Goal: Use online tool/utility: Utilize a website feature to perform a specific function

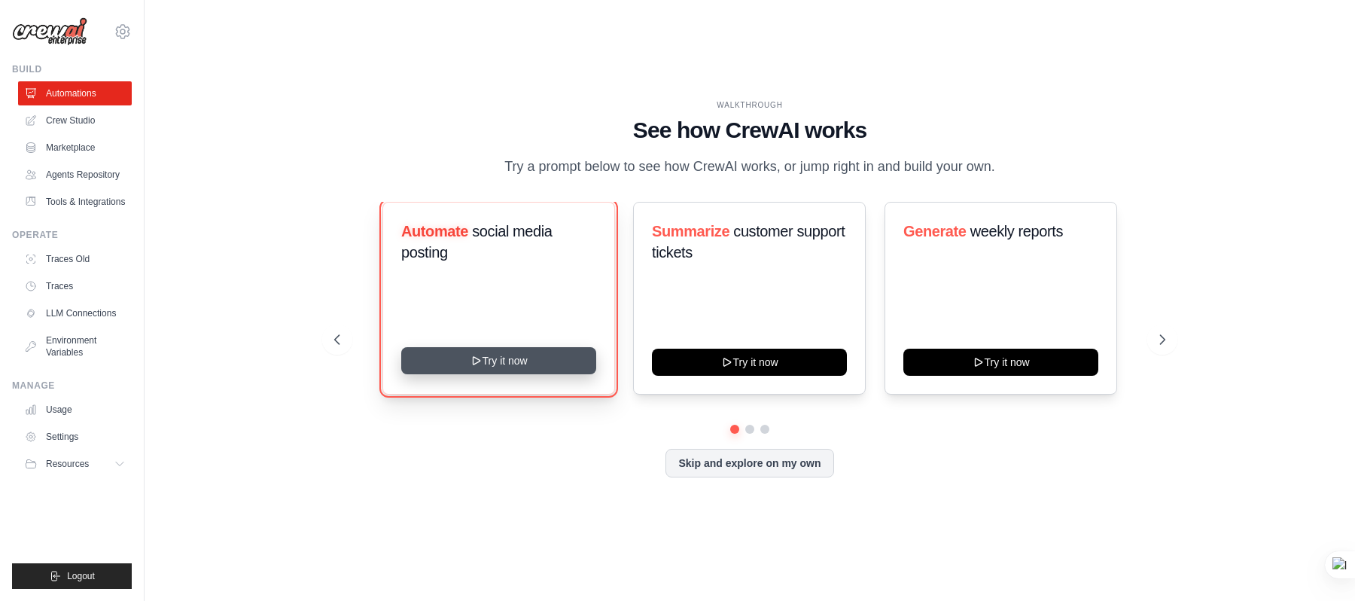
click at [467, 357] on button "Try it now" at bounding box center [498, 360] width 195 height 27
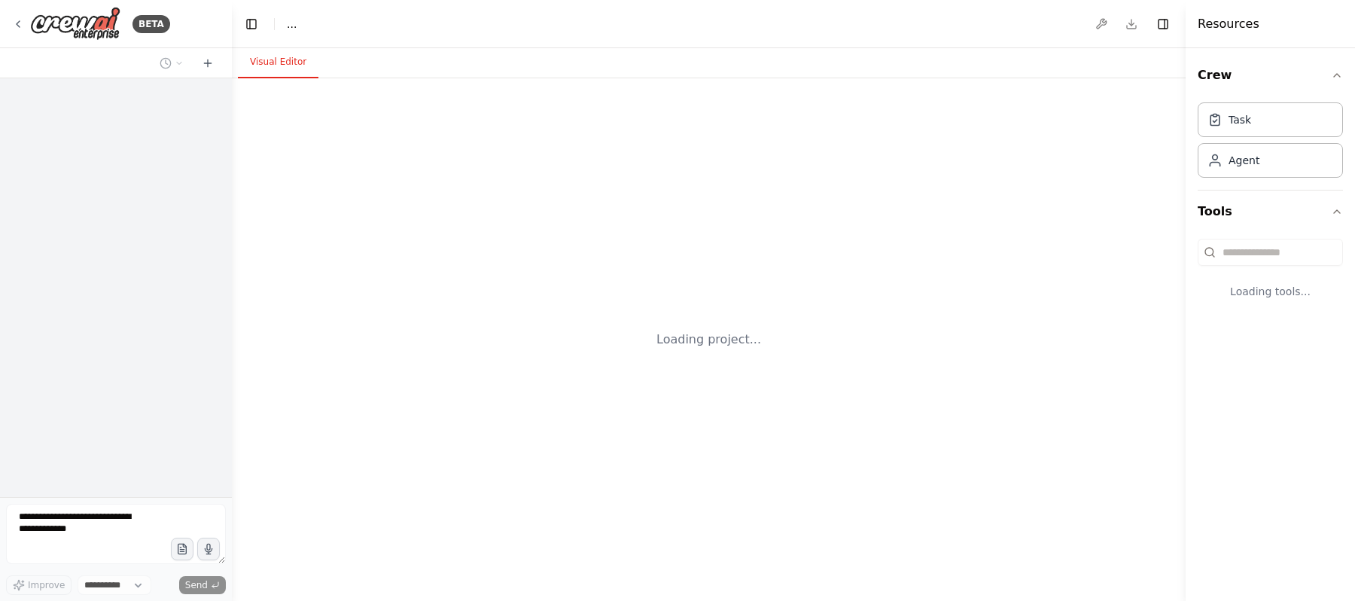
select select "****"
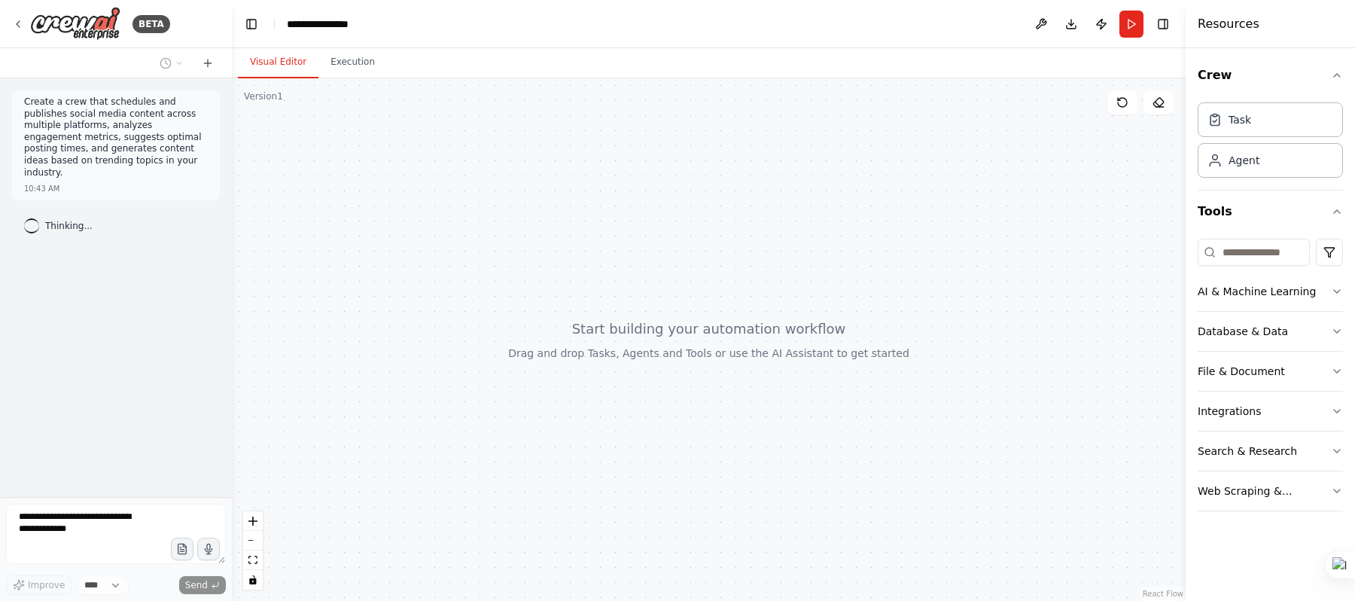
click at [100, 227] on div "Thinking..." at bounding box center [116, 225] width 208 height 27
click at [172, 251] on div "Create a crew that schedules and publishes social media content across multiple…" at bounding box center [116, 287] width 232 height 418
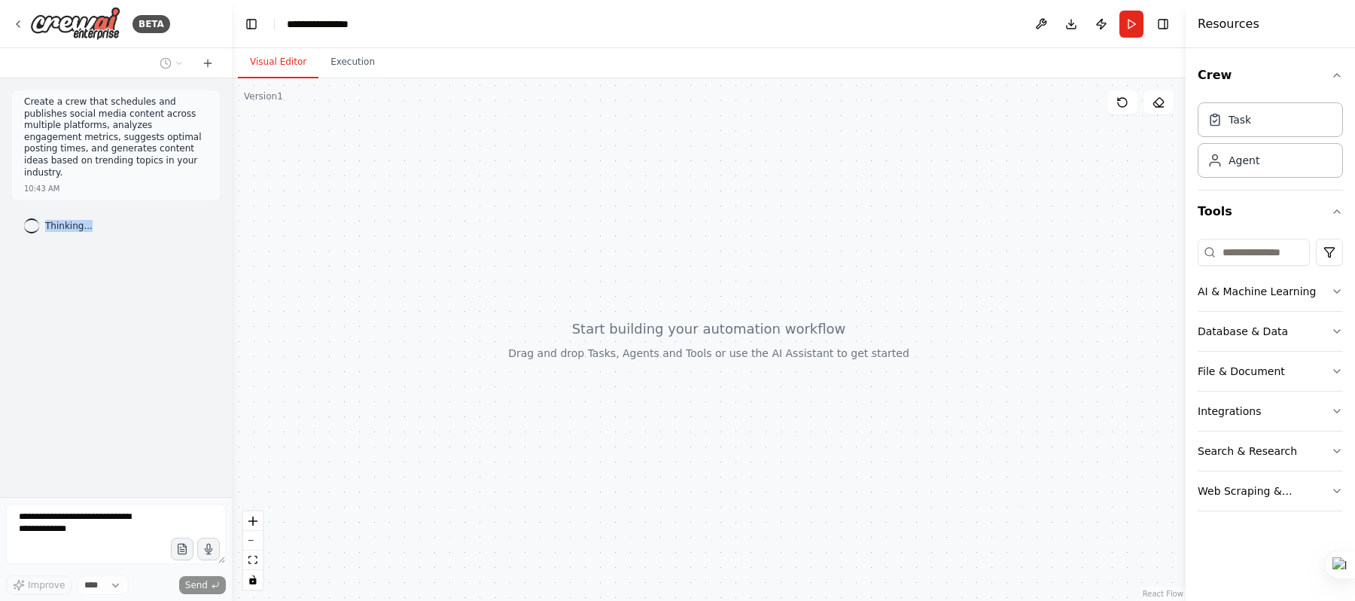
click at [172, 251] on div "Create a crew that schedules and publishes social media content across multiple…" at bounding box center [116, 287] width 232 height 418
click at [418, 157] on div at bounding box center [709, 339] width 954 height 522
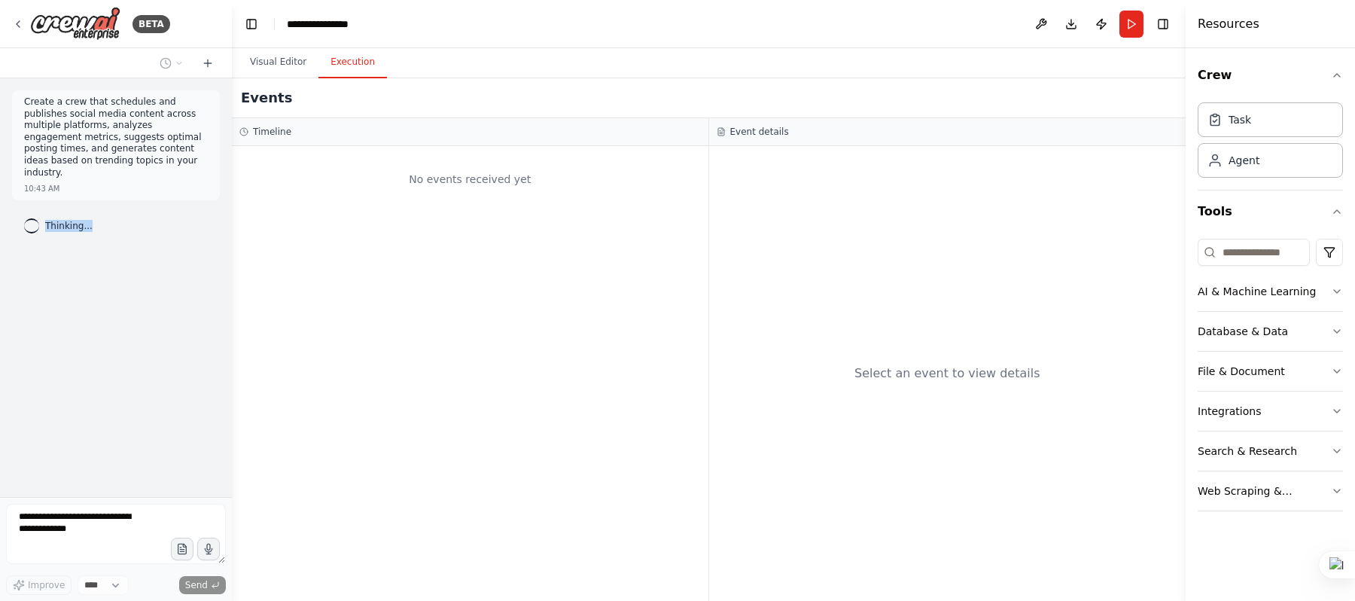
click at [358, 64] on button "Execution" at bounding box center [352, 63] width 68 height 32
click at [266, 64] on button "Visual Editor" at bounding box center [278, 63] width 81 height 32
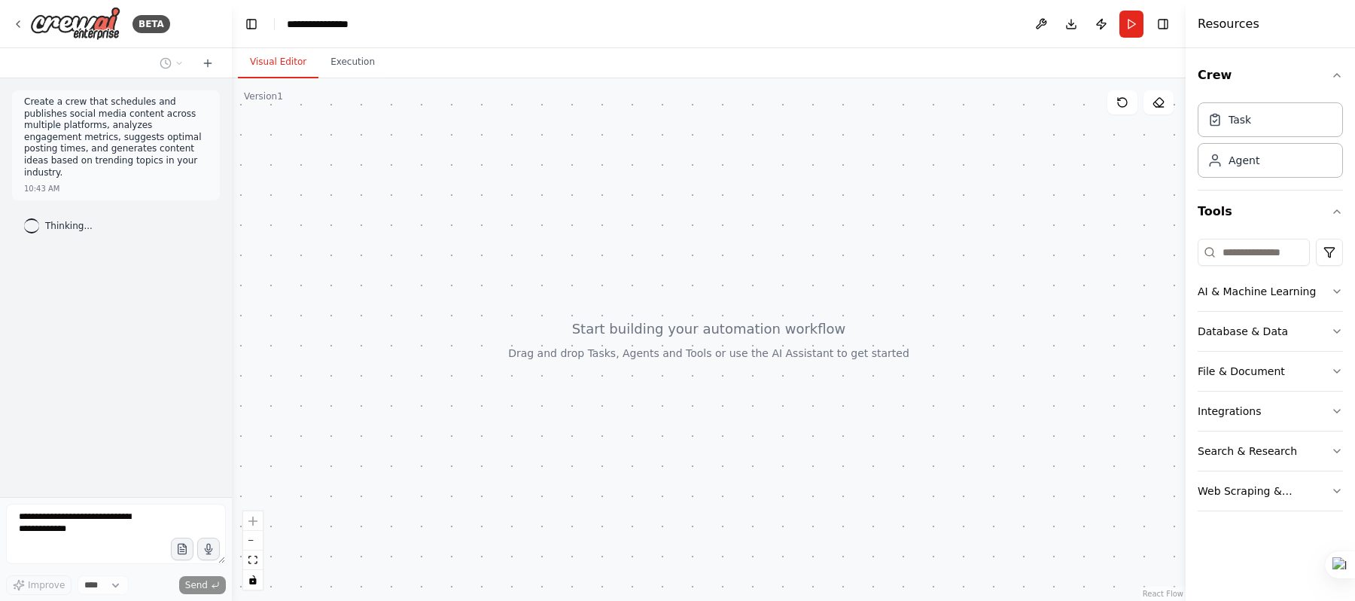
click at [52, 122] on p "Create a crew that schedules and publishes social media content across multiple…" at bounding box center [116, 137] width 184 height 82
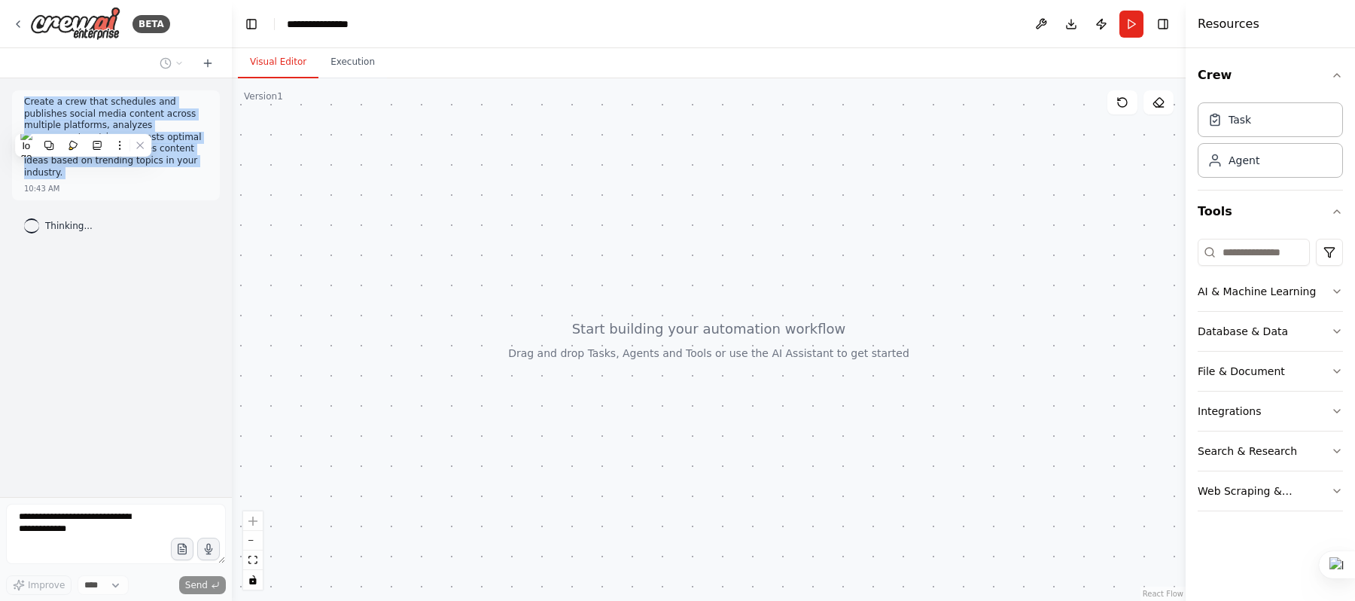
click at [52, 122] on p "Create a crew that schedules and publishes social media content across multiple…" at bounding box center [116, 137] width 184 height 82
click at [178, 183] on div "10:43 AM" at bounding box center [116, 188] width 184 height 11
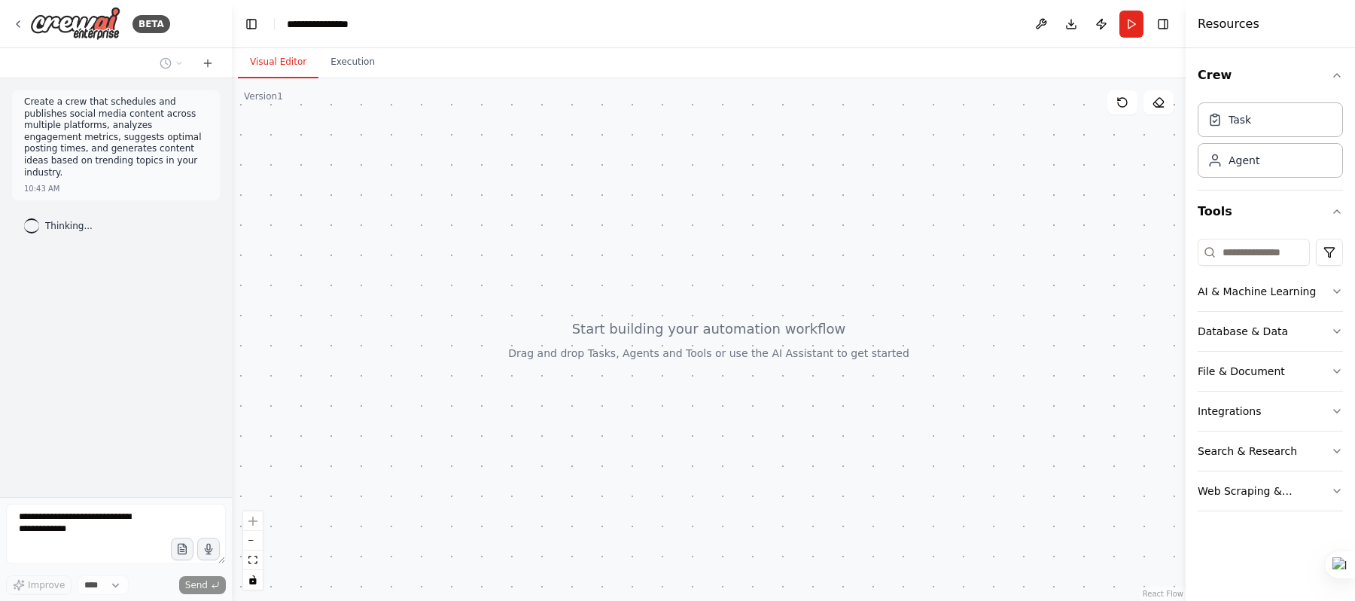
click at [564, 251] on div at bounding box center [709, 339] width 954 height 522
click at [621, 307] on div at bounding box center [709, 339] width 954 height 522
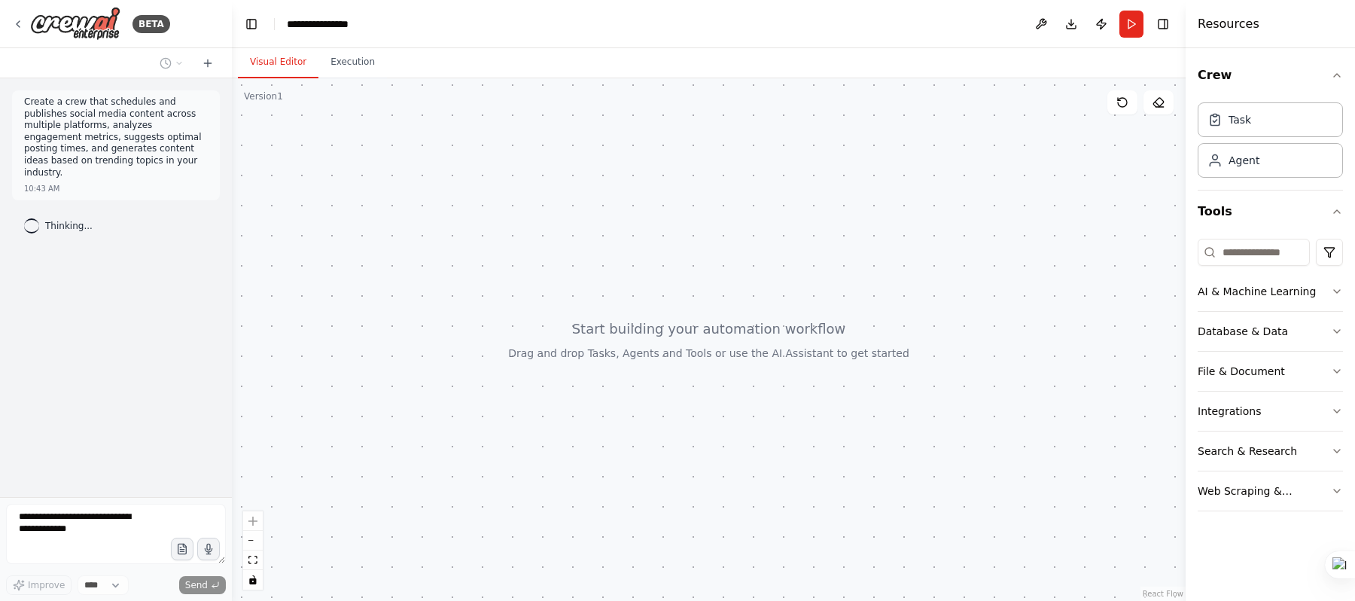
drag, startPoint x: 636, startPoint y: 337, endPoint x: 799, endPoint y: 335, distance: 163.3
click at [799, 335] on div at bounding box center [709, 339] width 954 height 522
drag, startPoint x: 928, startPoint y: 269, endPoint x: 619, endPoint y: 272, distance: 309.3
click at [619, 272] on div at bounding box center [709, 339] width 954 height 522
click at [122, 435] on div "Create a crew that schedules and publishes social media content across multiple…" at bounding box center [116, 287] width 232 height 418
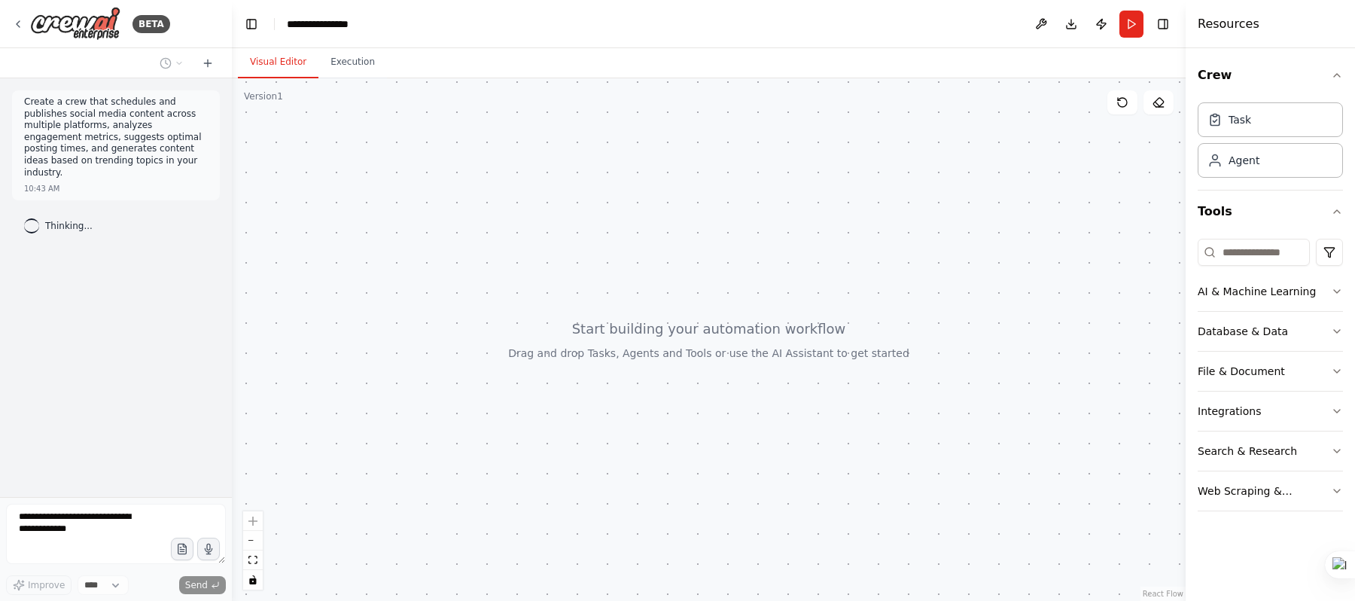
click at [122, 435] on div "Create a crew that schedules and publishes social media content across multiple…" at bounding box center [116, 287] width 232 height 418
click at [328, 59] on button "Execution" at bounding box center [352, 63] width 68 height 32
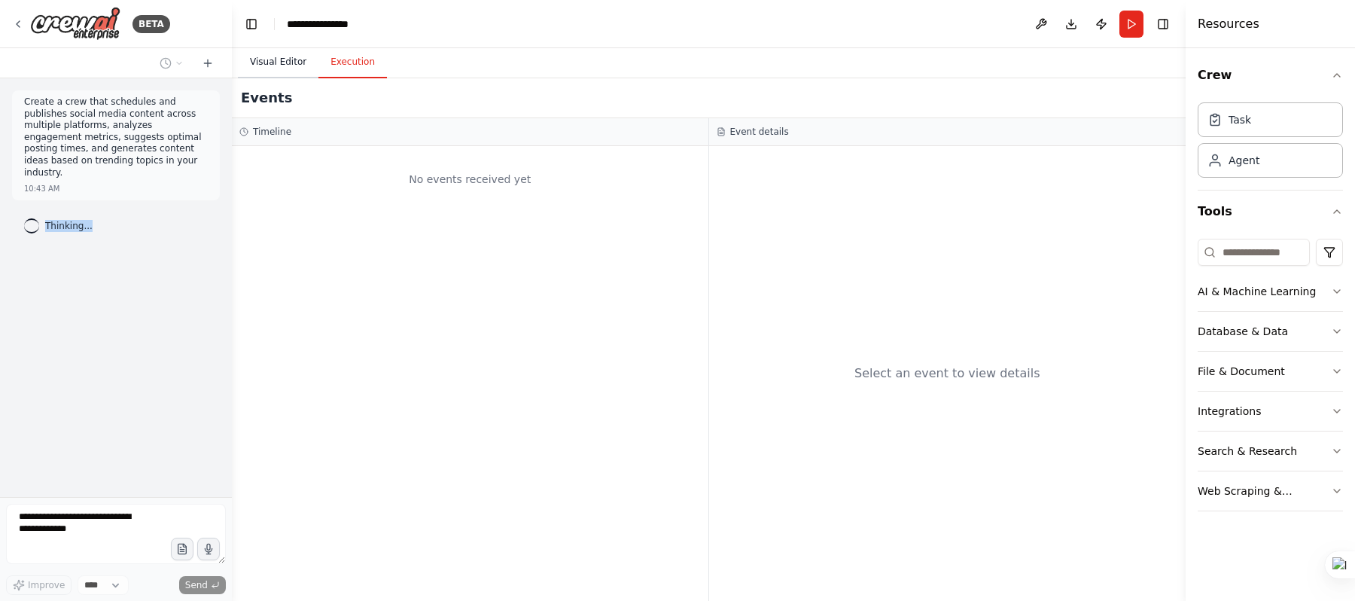
click at [278, 69] on button "Visual Editor" at bounding box center [278, 63] width 81 height 32
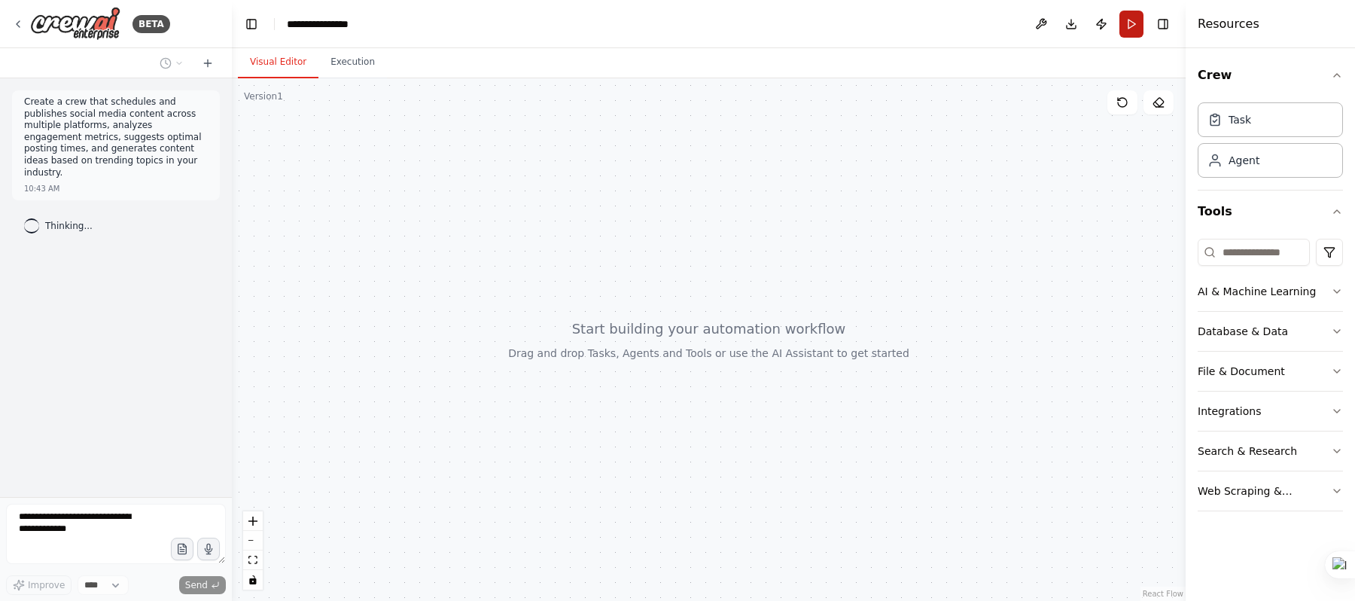
click at [1133, 24] on button "Run" at bounding box center [1131, 24] width 24 height 27
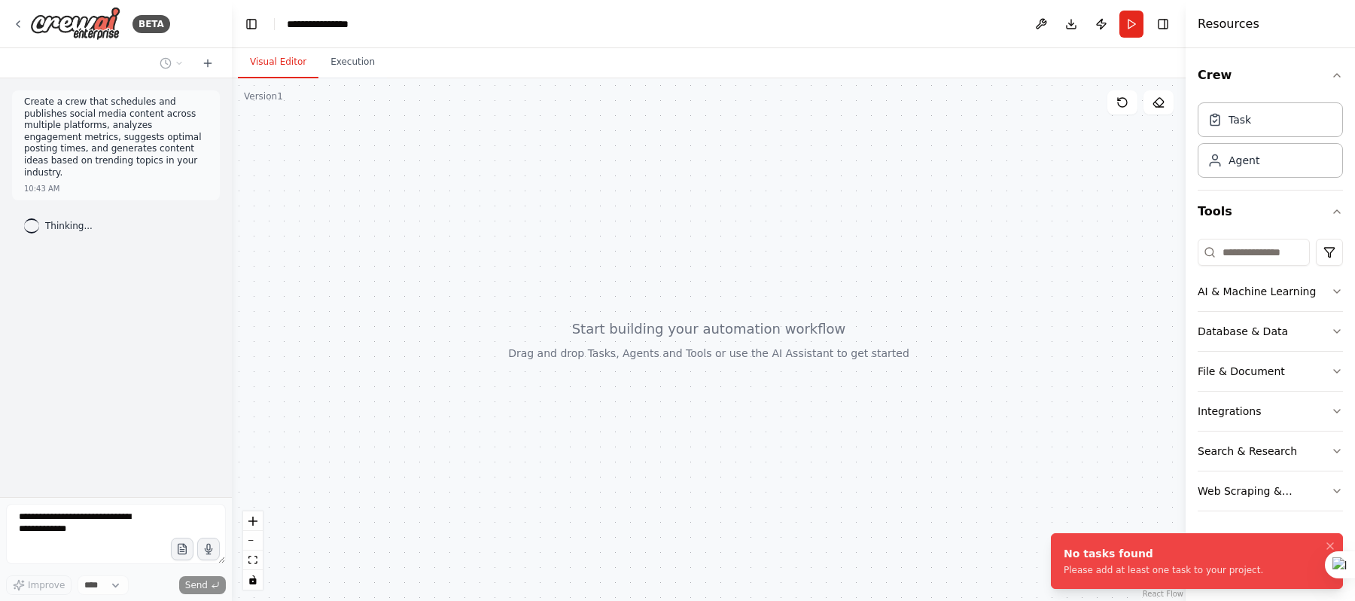
click at [166, 191] on div "Create a crew that schedules and publishes social media content across multiple…" at bounding box center [116, 287] width 232 height 418
click at [506, 419] on div at bounding box center [709, 339] width 954 height 522
